Goal: Information Seeking & Learning: Learn about a topic

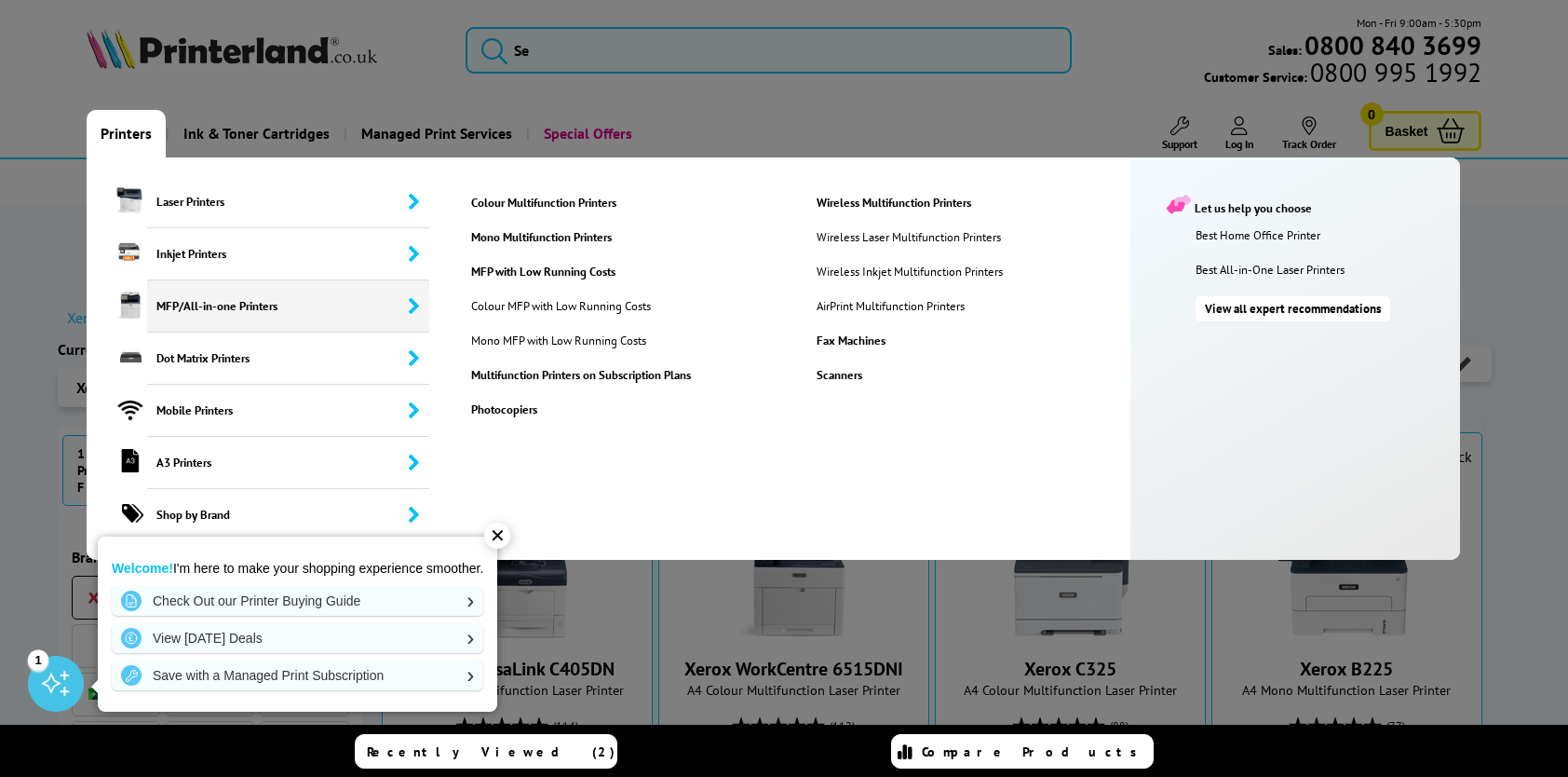
click at [197, 319] on span "MFP/All-in-one Printers" at bounding box center [288, 305] width 283 height 52
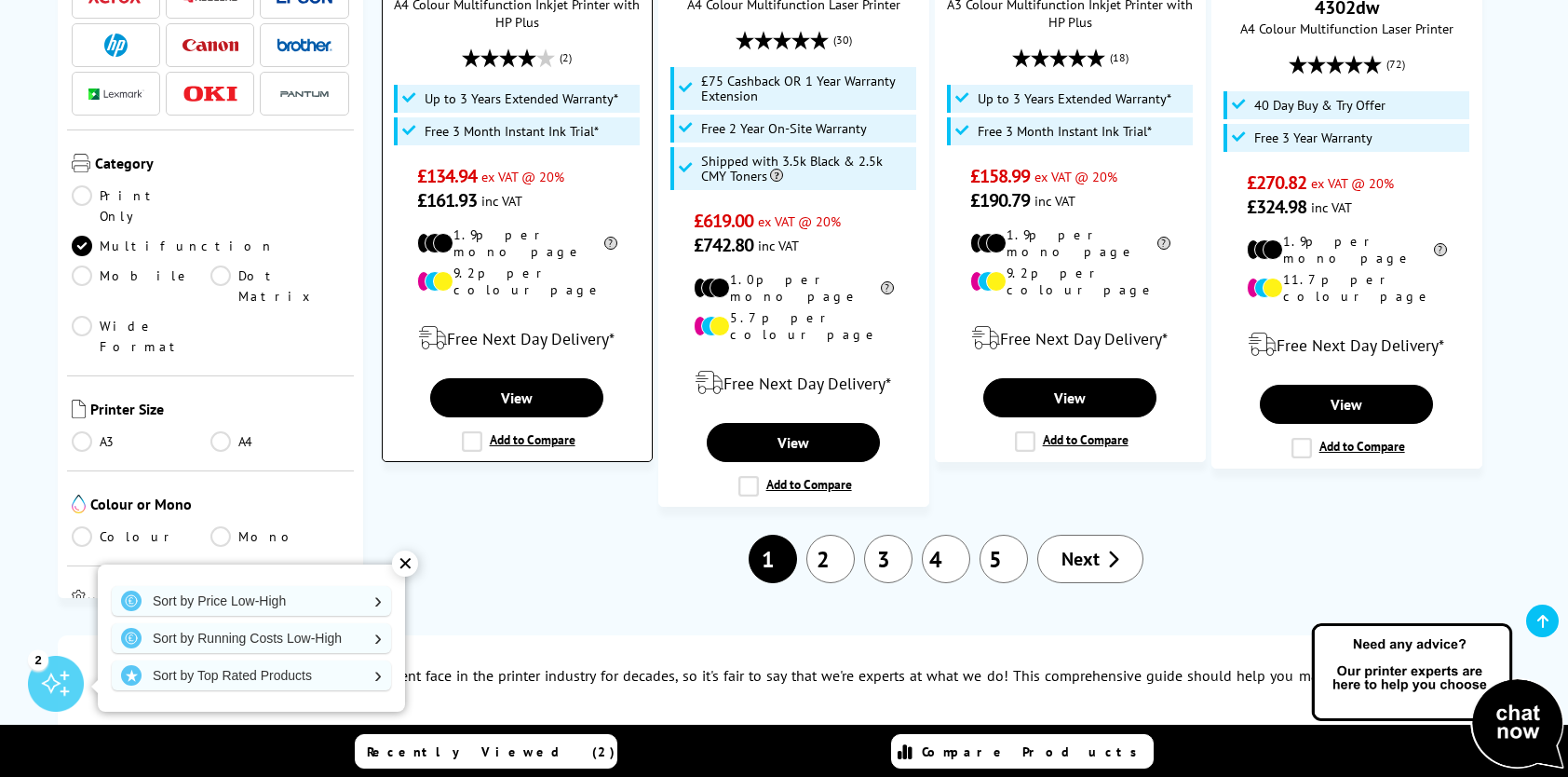
scroll to position [2514, 0]
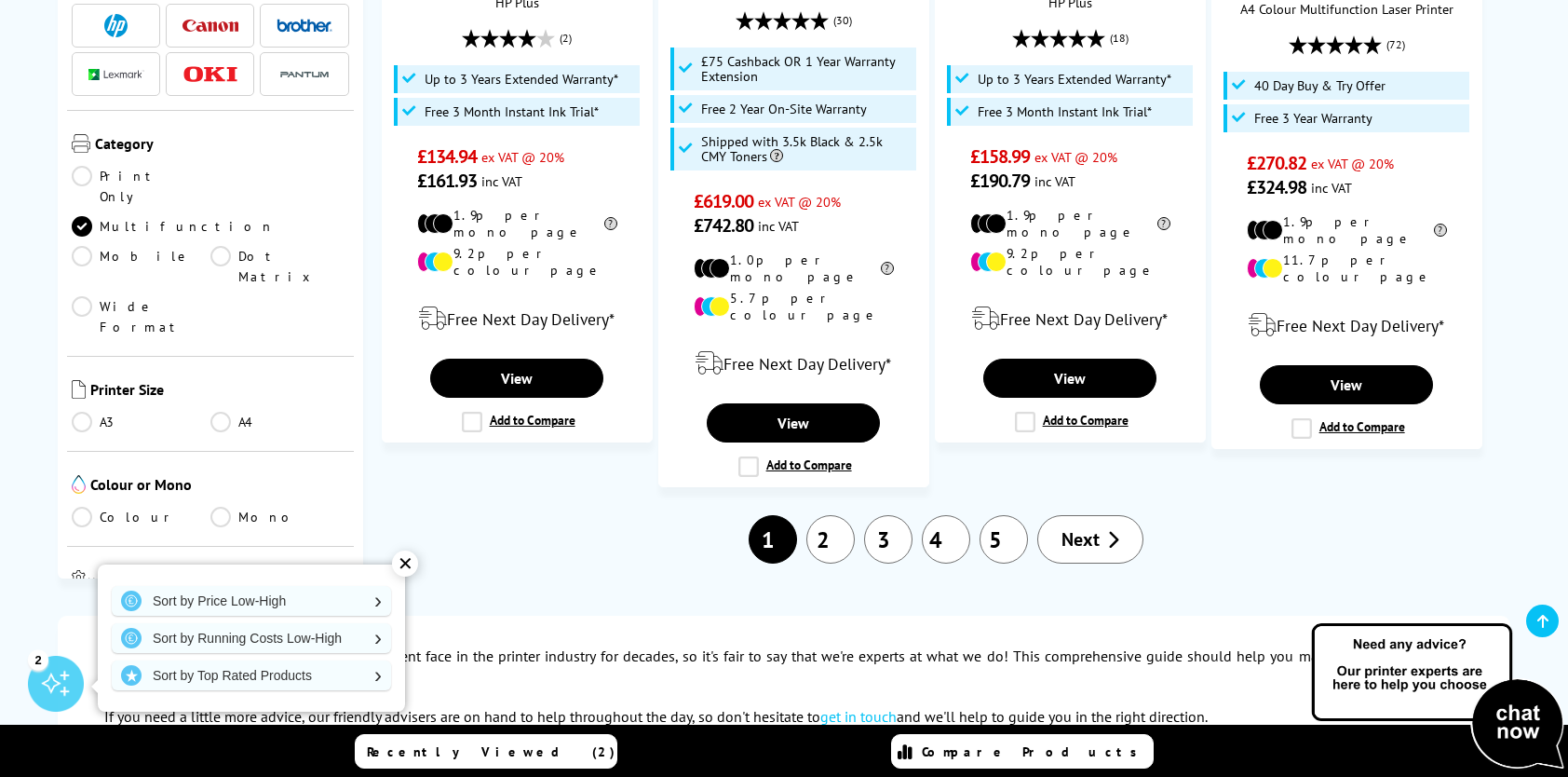
click at [1097, 527] on span "Next" at bounding box center [1080, 540] width 38 height 25
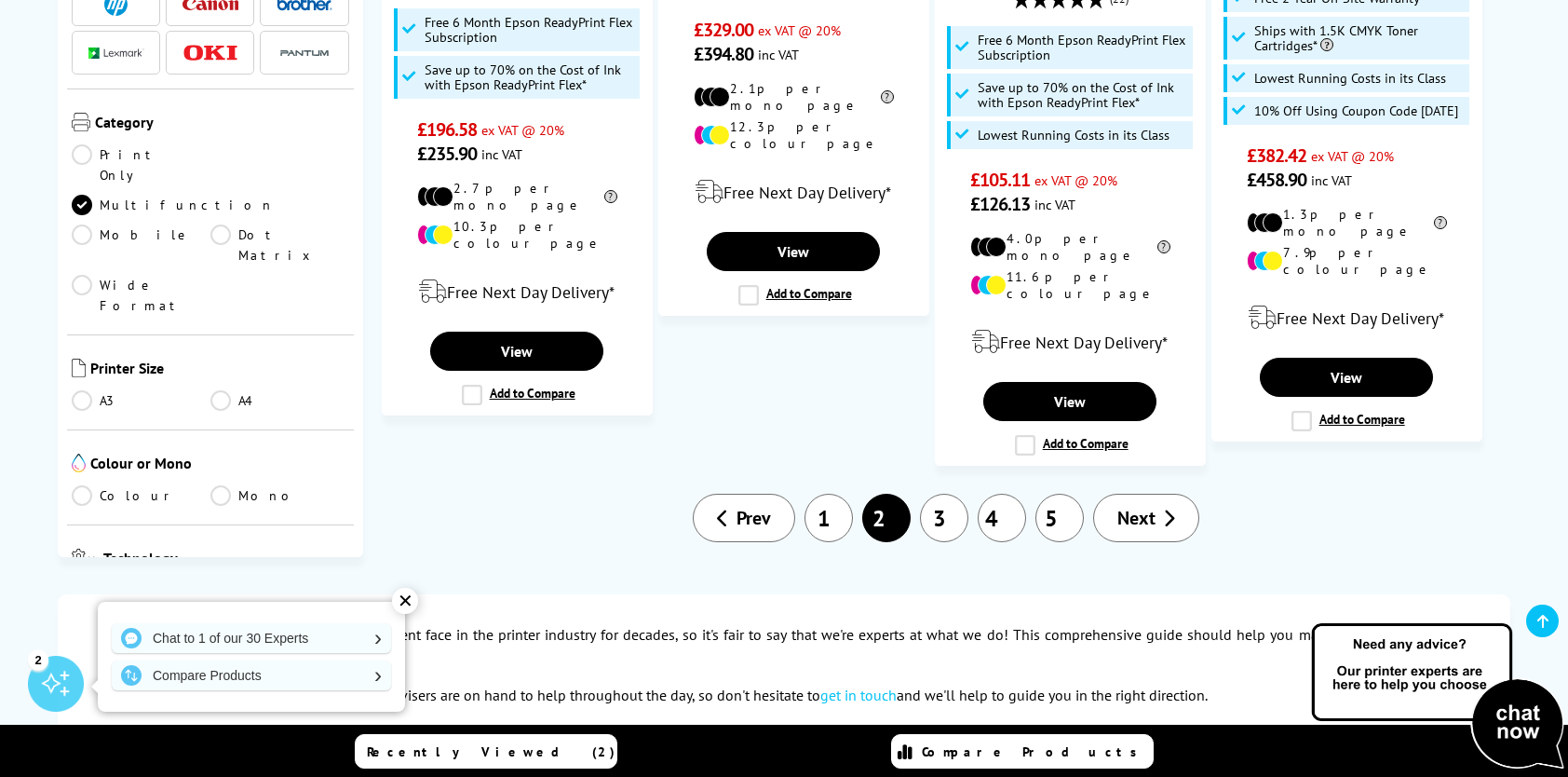
scroll to position [2514, 0]
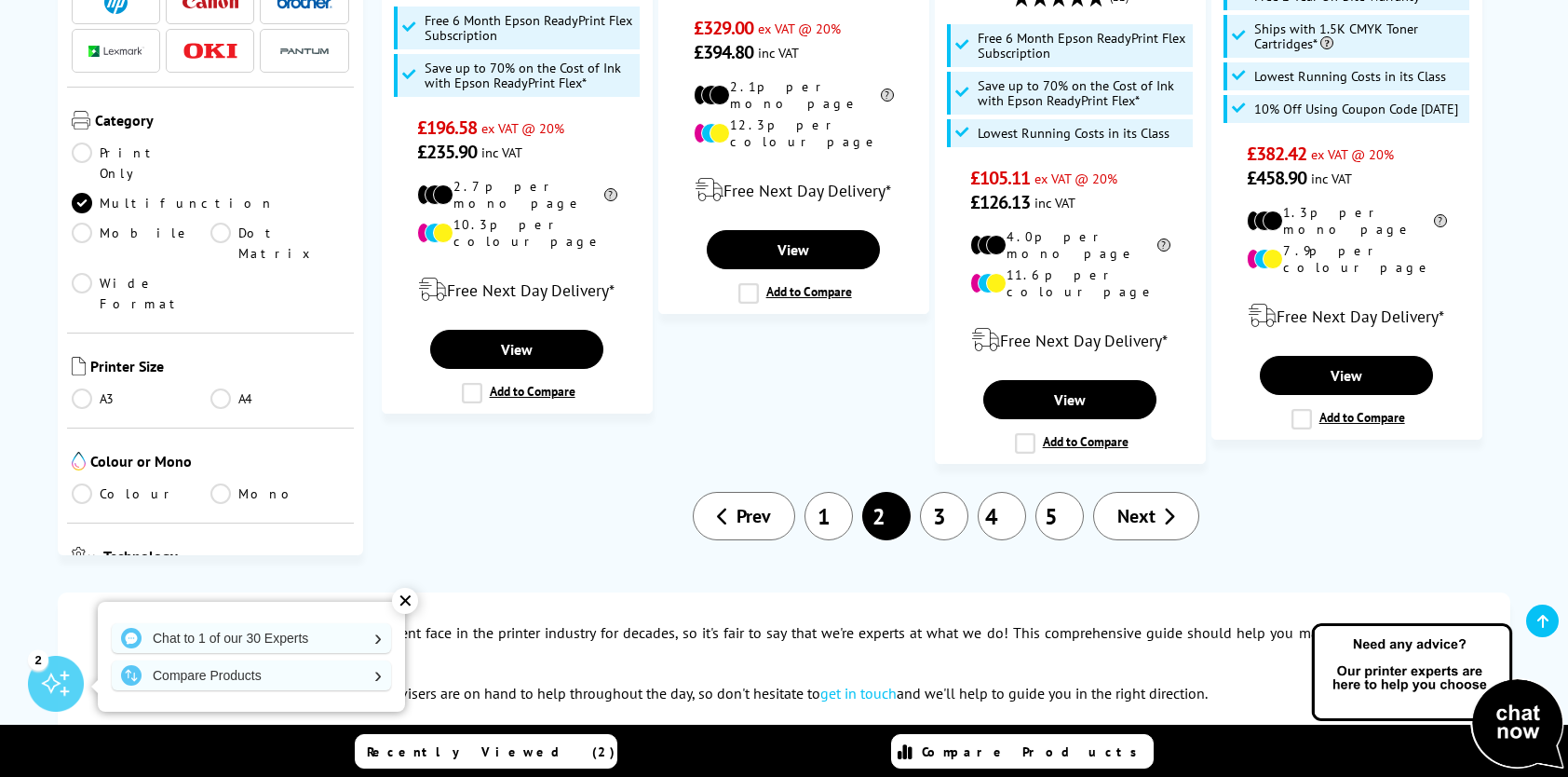
click at [1104, 491] on link "Next" at bounding box center [1146, 515] width 106 height 48
